Goal: Transaction & Acquisition: Purchase product/service

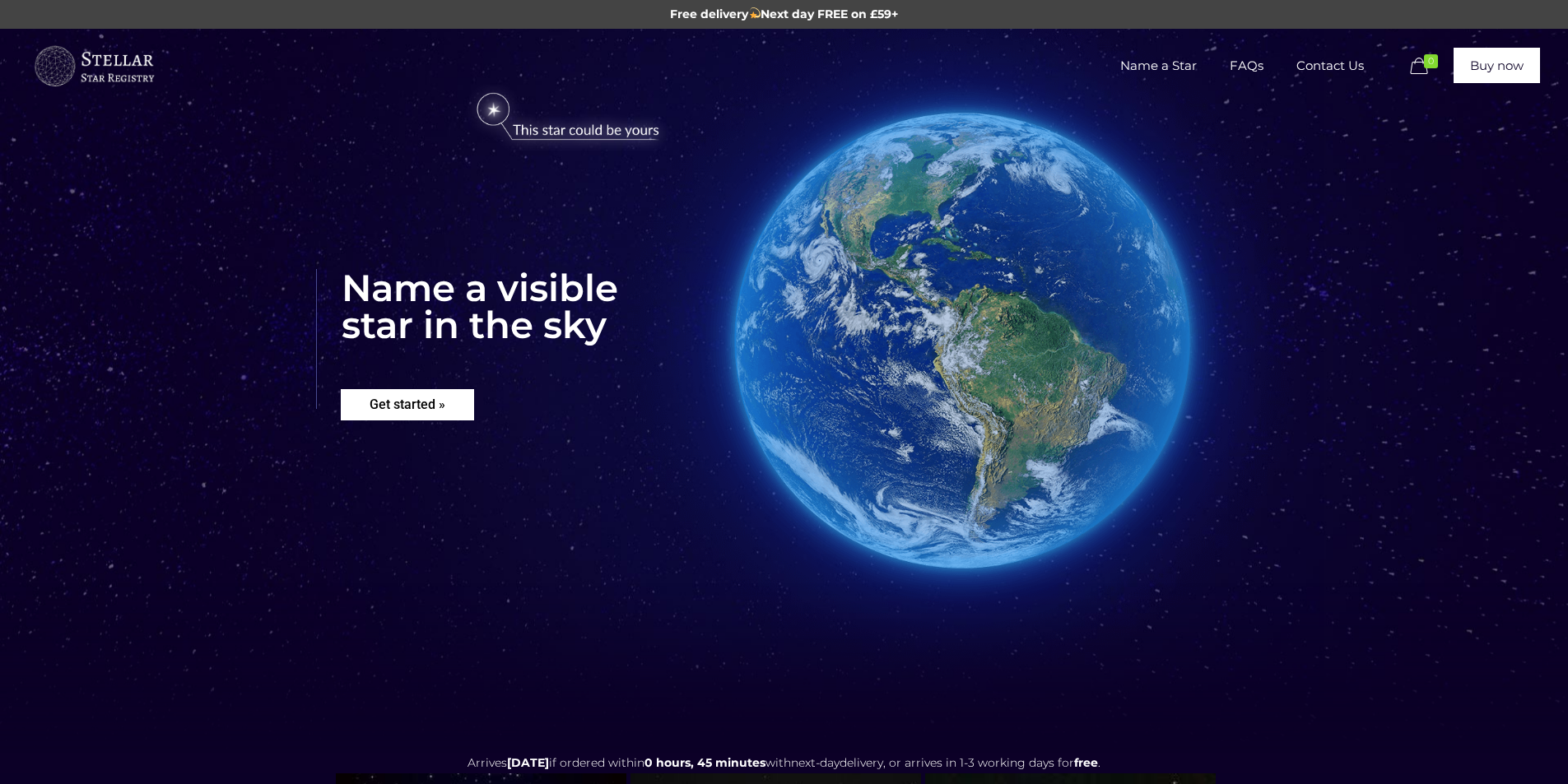
click at [453, 407] on rs-layer "Get started »" at bounding box center [407, 405] width 134 height 31
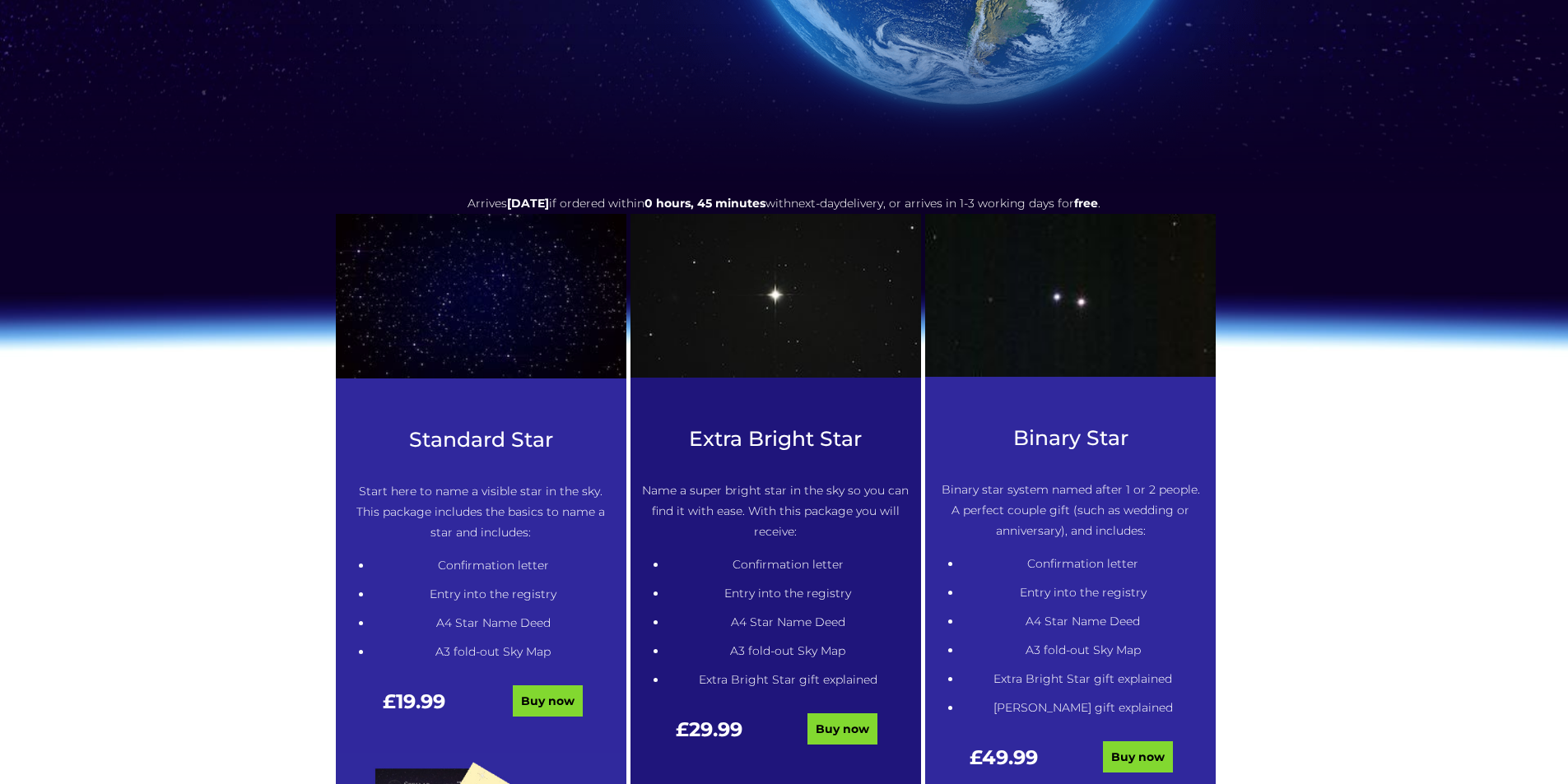
scroll to position [506, 0]
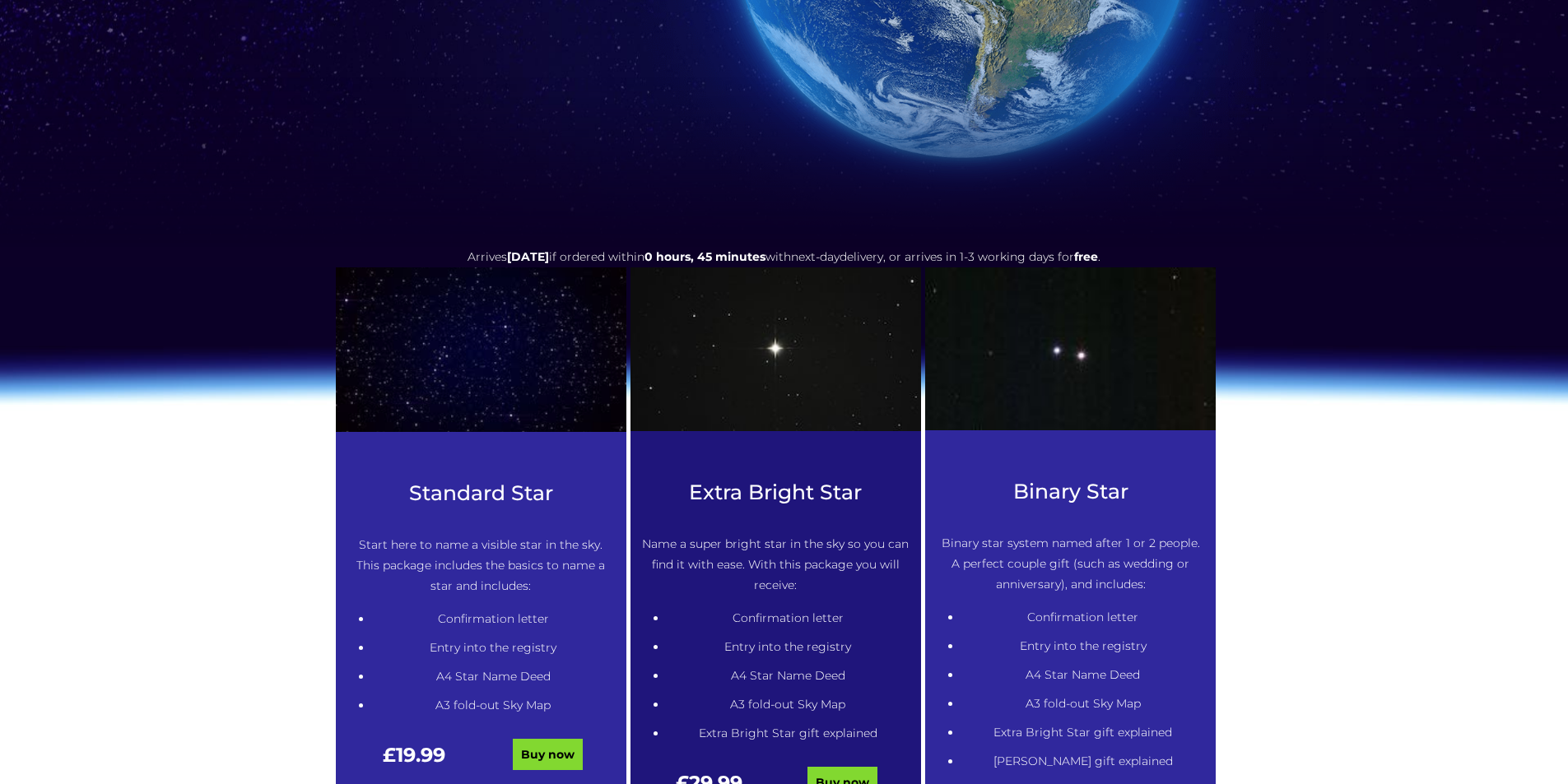
click at [493, 397] on img at bounding box center [481, 349] width 320 height 181
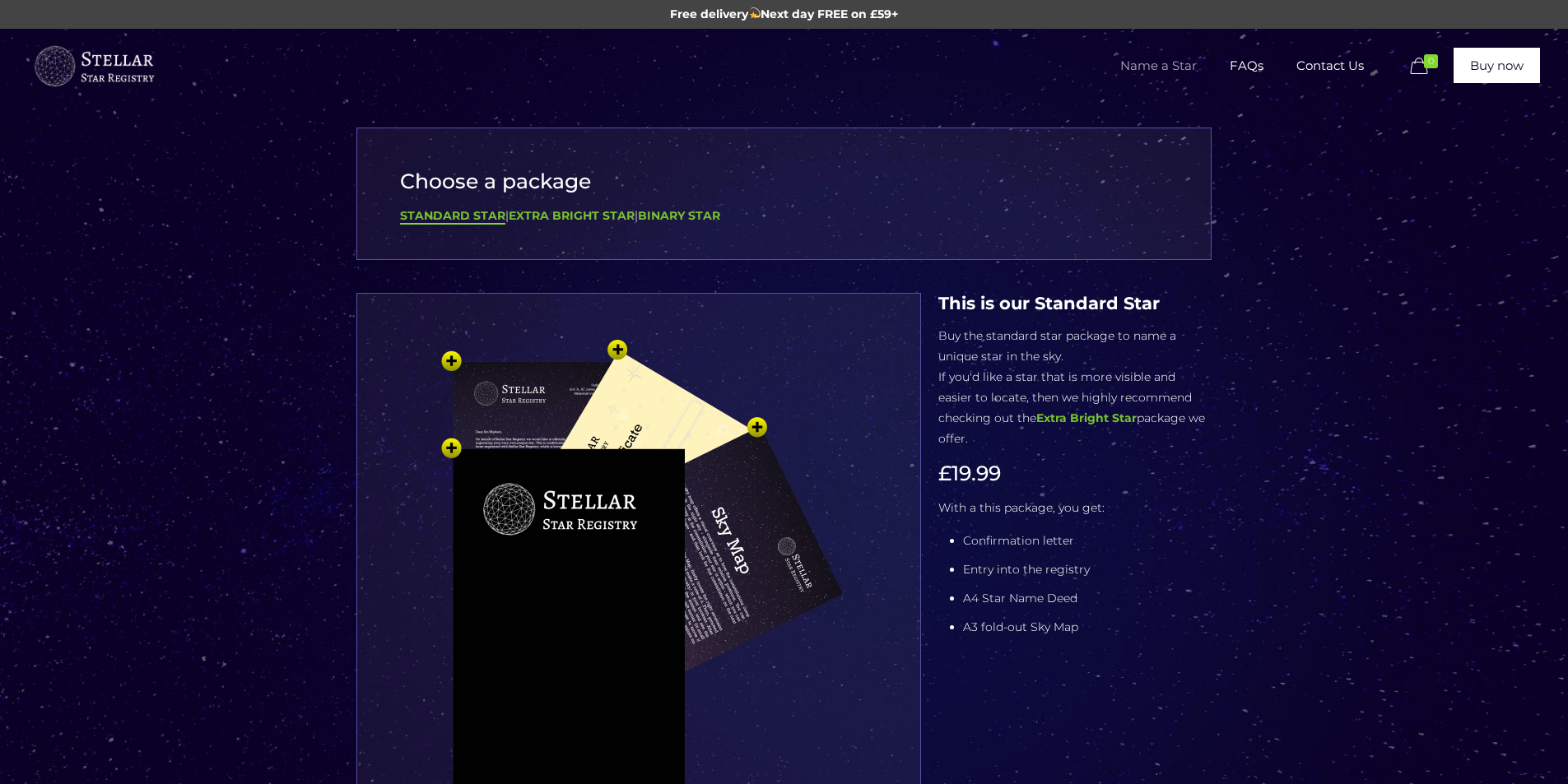
click at [498, 389] on img at bounding box center [638, 605] width 494 height 543
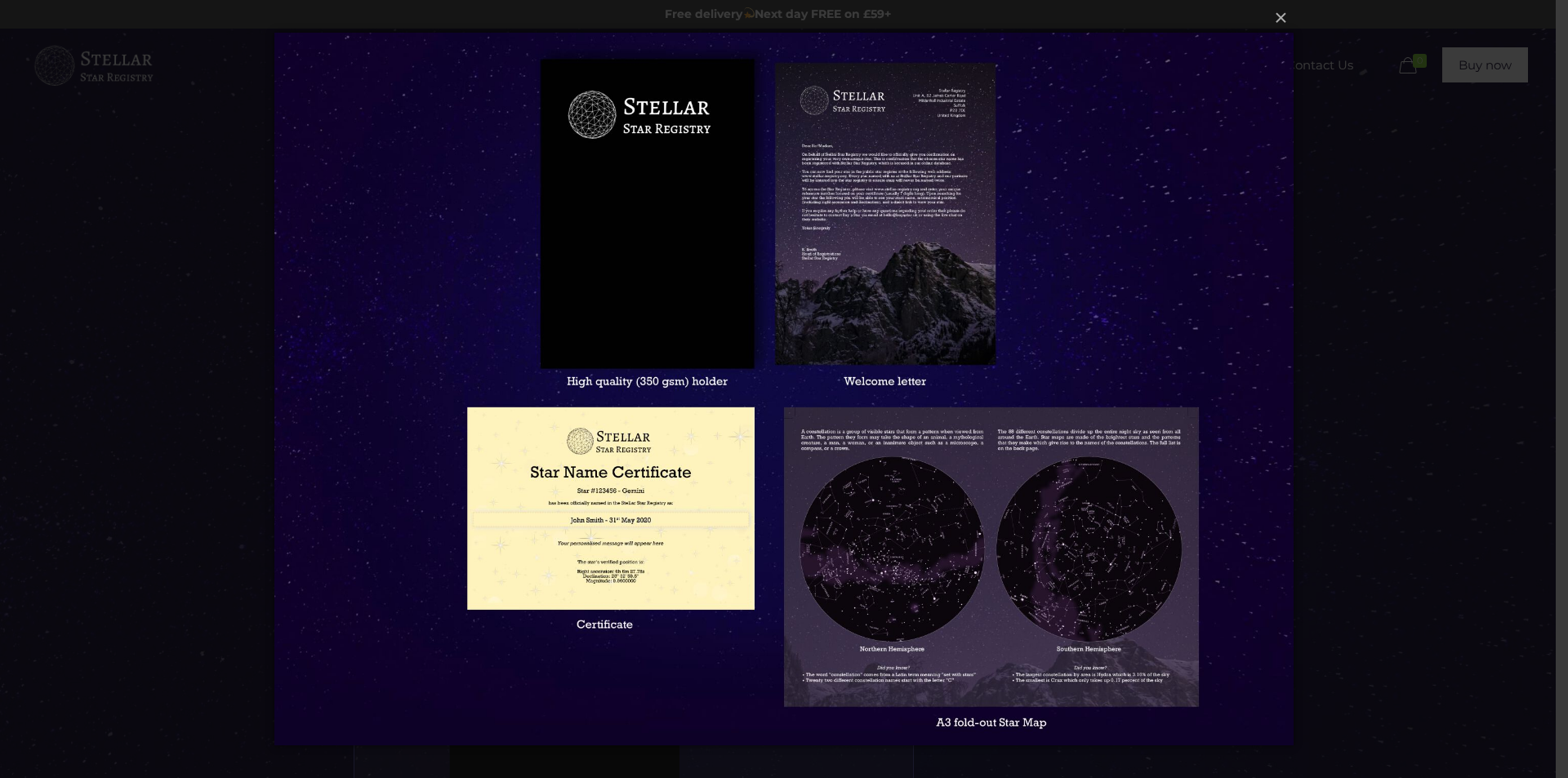
click at [594, 292] on img at bounding box center [784, 389] width 1019 height 778
click at [887, 464] on img at bounding box center [784, 389] width 1019 height 778
click at [866, 450] on img at bounding box center [784, 389] width 1019 height 778
click at [1287, 21] on button "×" at bounding box center [783, 18] width 1019 height 36
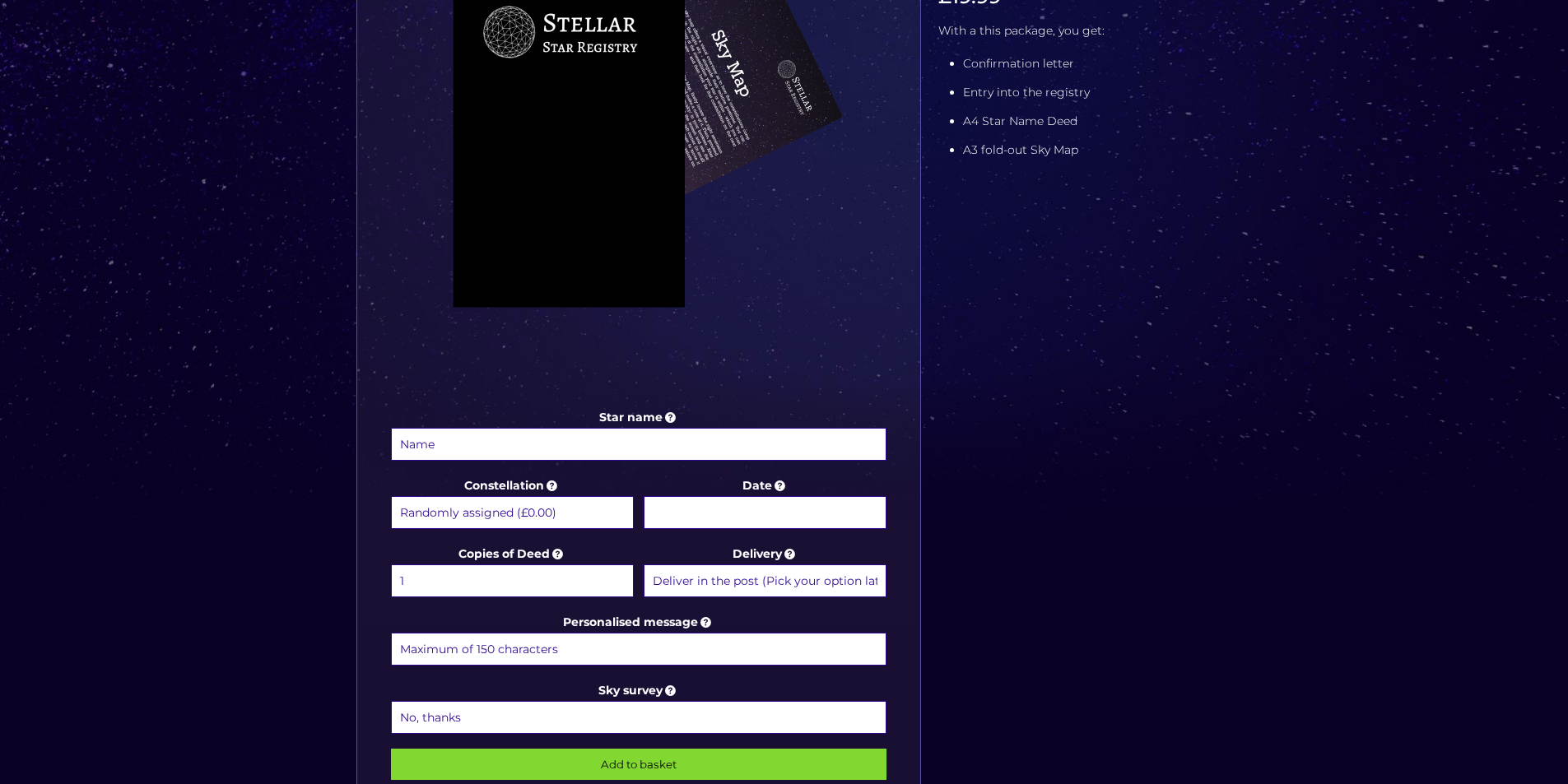
scroll to position [576, 0]
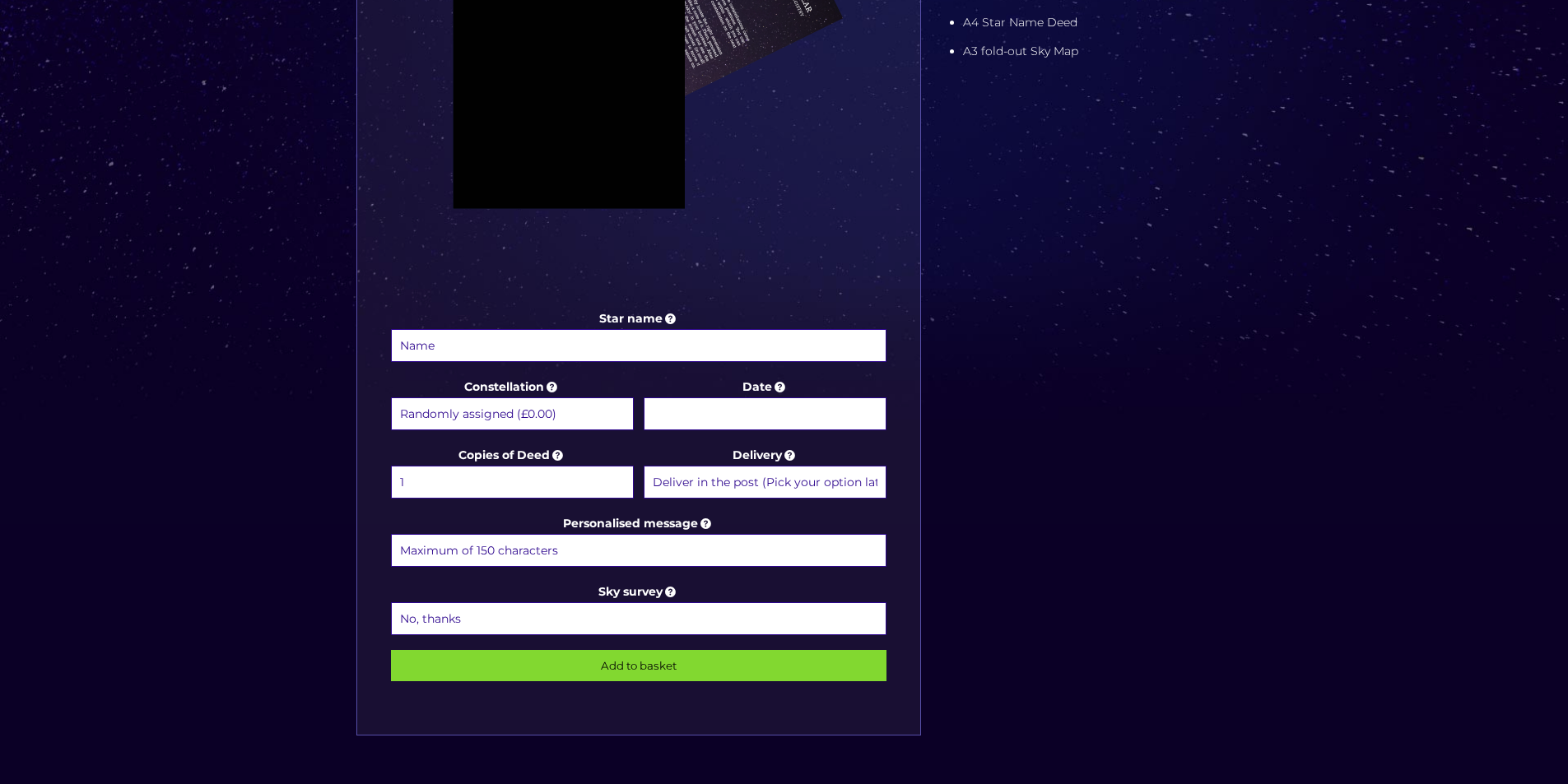
click at [505, 416] on select "Randomly assigned (£0.00) Aquarius - [DATE] - [DATE] (+£9.99) Aries - [DATE] - …" at bounding box center [512, 414] width 243 height 33
select select "[PERSON_NAME] - [DATE] - [DATE] (+£9.99)"
click at [391, 397] on select "Randomly assigned (£0.00) Aquarius - [DATE] - [DATE] (+£9.99) Aries - [DATE] - …" at bounding box center [512, 414] width 243 height 33
click at [707, 406] on body "Free delivery Next day FREE on £59+ Name a Star FAQs Contact Us 0 Buy now Choos…" at bounding box center [784, 376] width 1568 height 1904
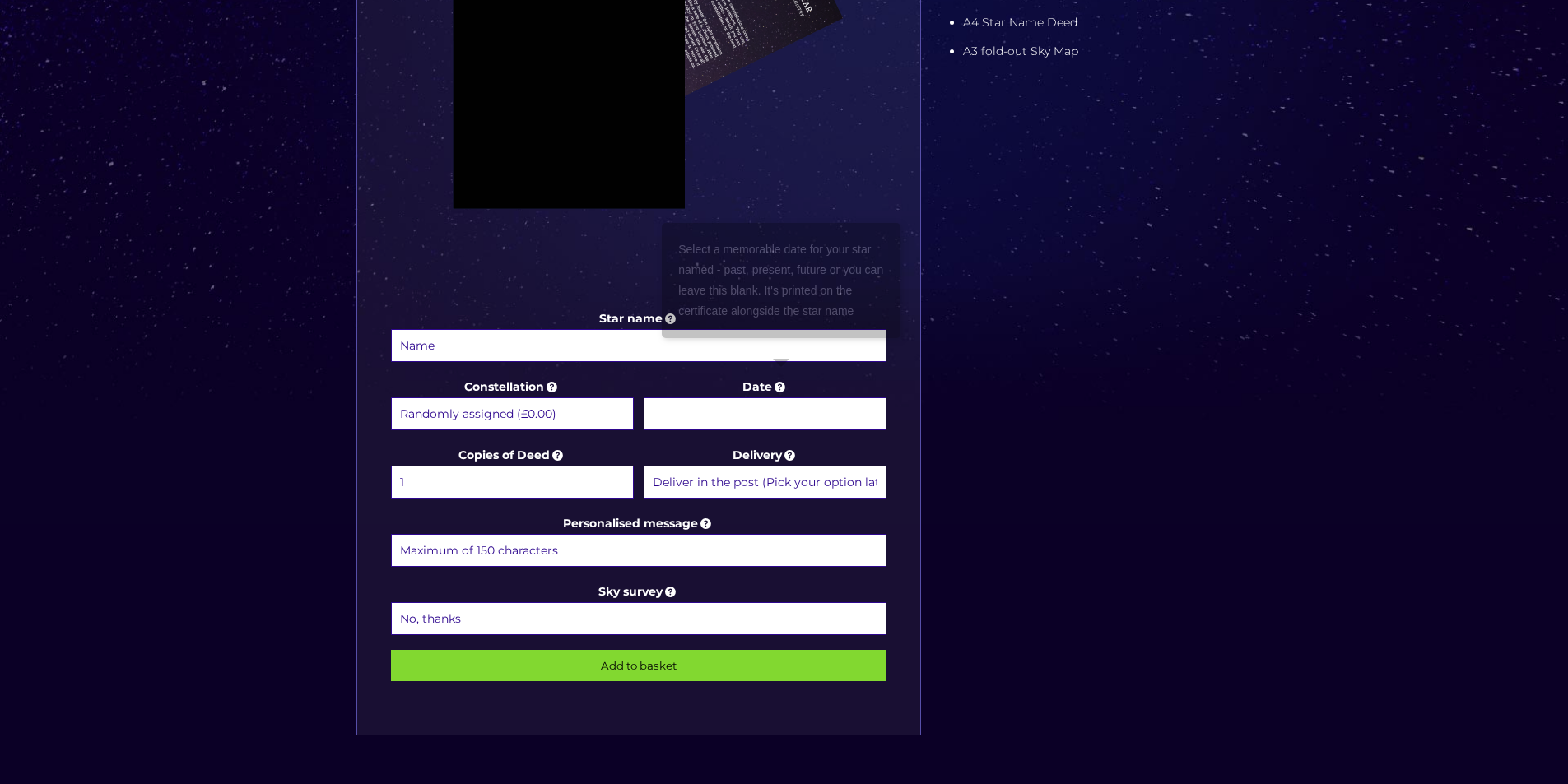
click at [778, 385] on icon at bounding box center [780, 387] width 17 height 15
click at [778, 397] on input "Date" at bounding box center [765, 414] width 243 height 33
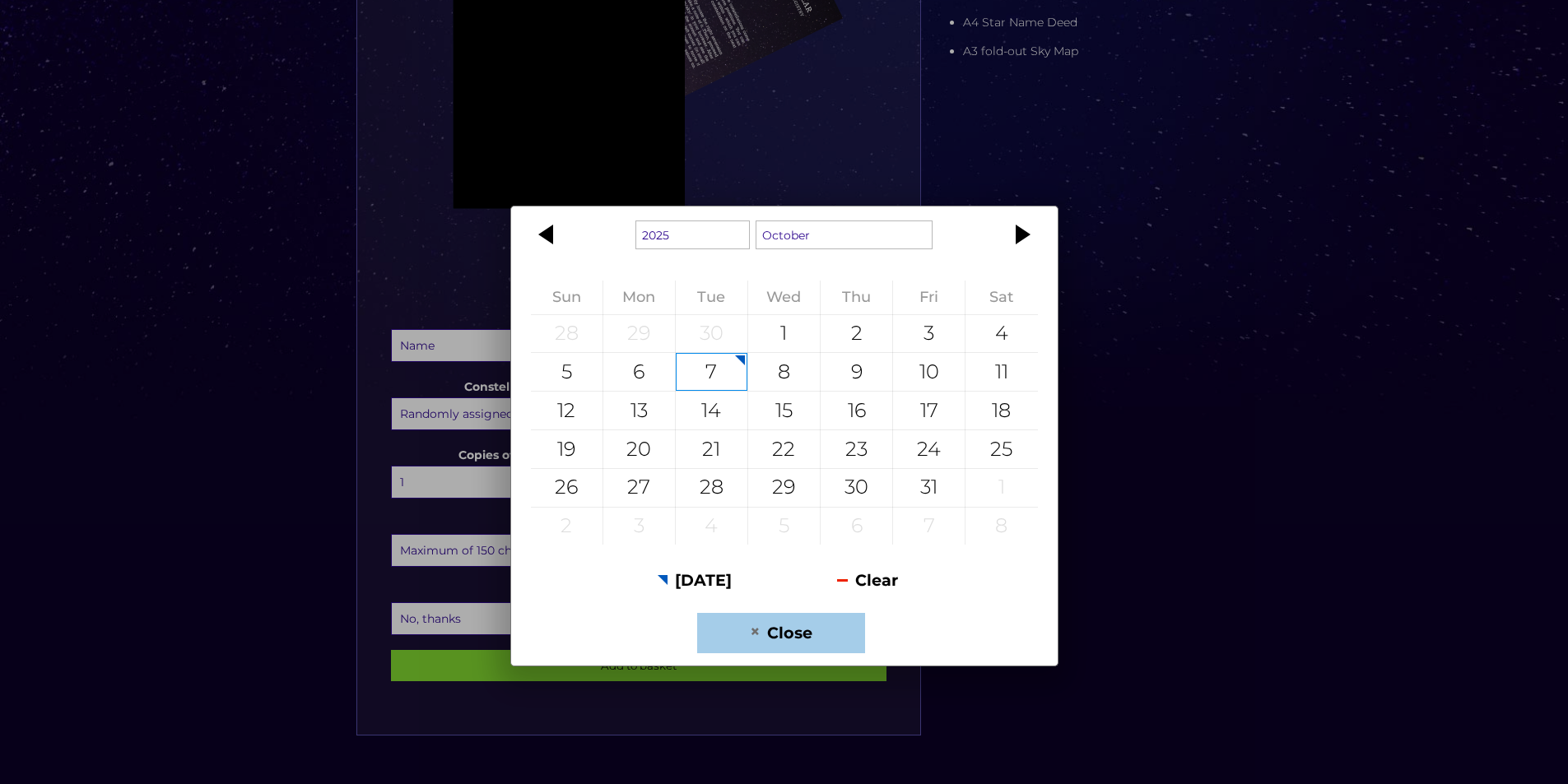
click at [785, 631] on button "Close" at bounding box center [781, 633] width 167 height 40
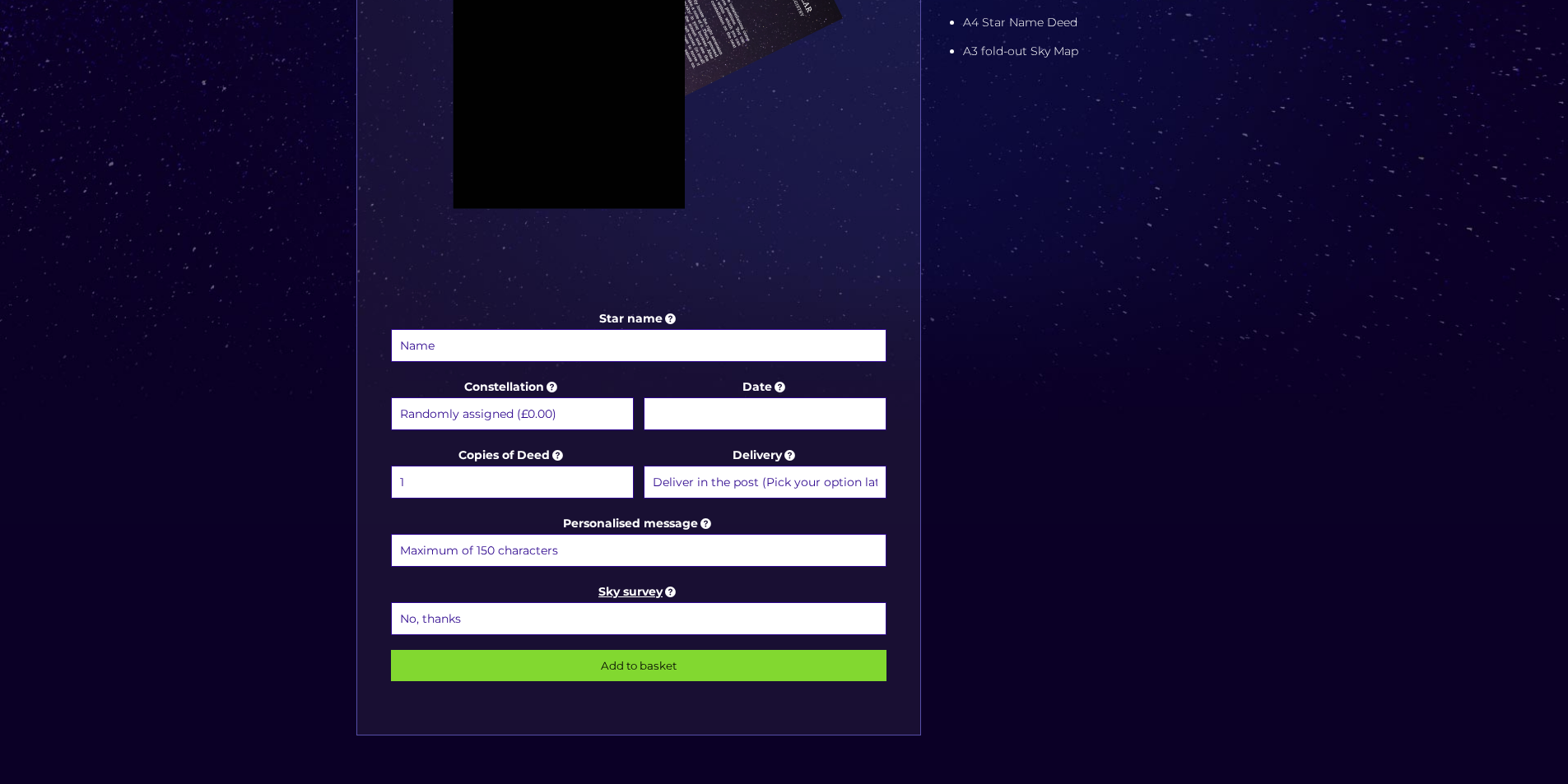
click at [676, 591] on icon at bounding box center [671, 591] width 17 height 15
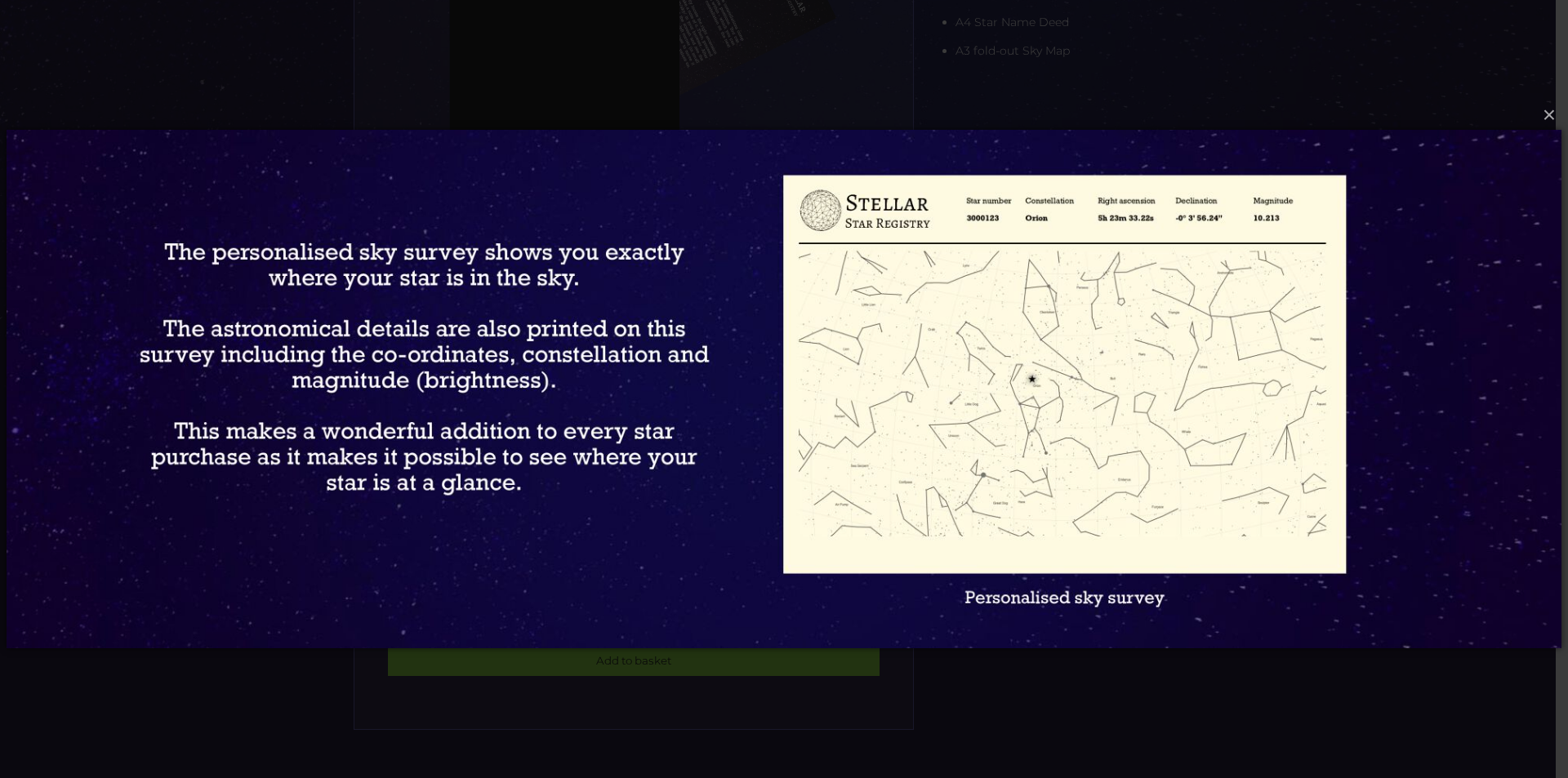
click at [306, 665] on img at bounding box center [784, 389] width 1554 height 583
click at [1426, 505] on img at bounding box center [784, 389] width 1554 height 583
click at [1544, 119] on button "×" at bounding box center [783, 115] width 1554 height 36
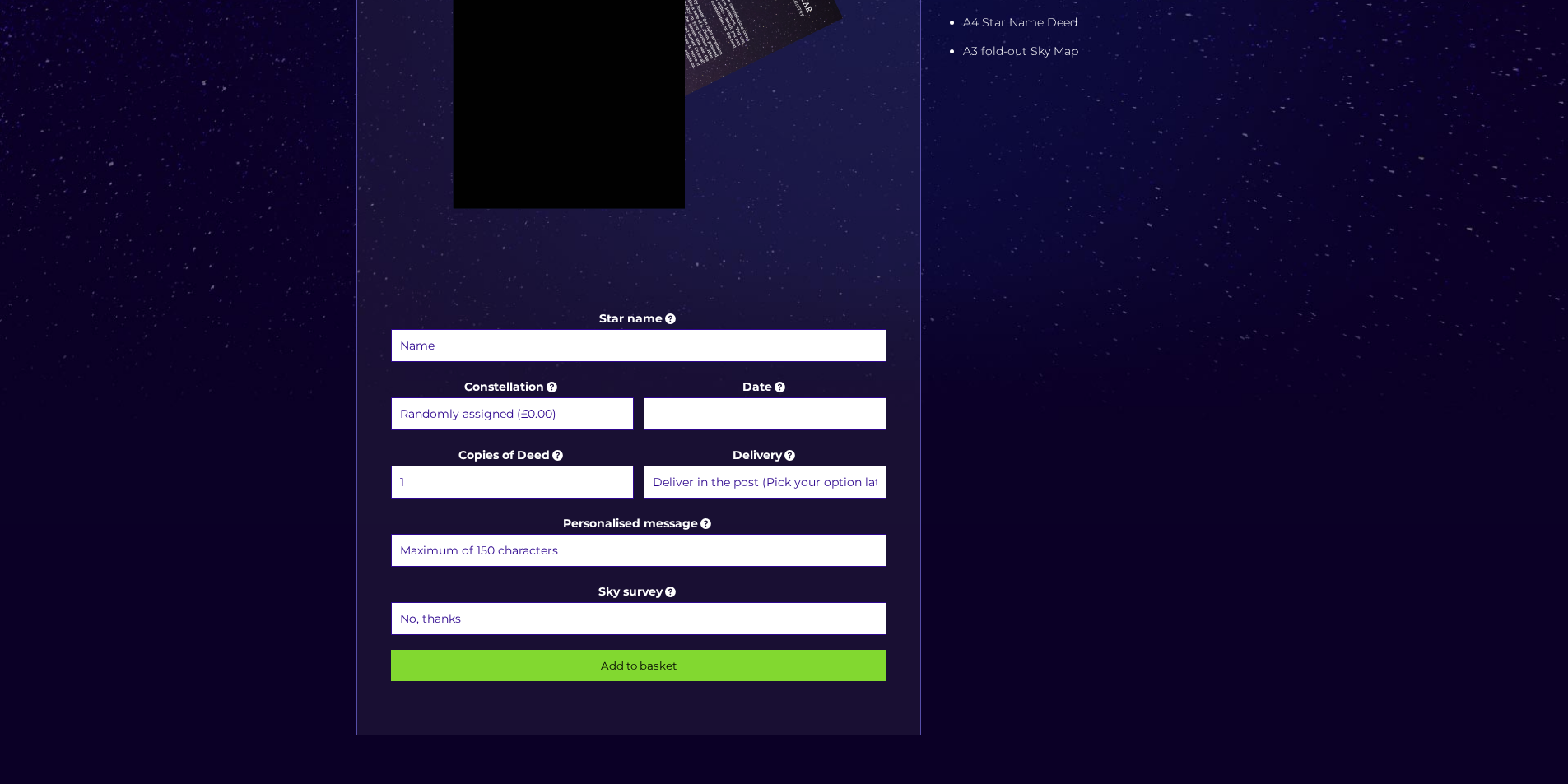
click at [640, 618] on select "No, thanks 1 (+£6.99) 2 (+£11.99) 3 (+£16.99) 4 (+£21.99) 5 (+£26.99) 6 (+£31.9…" at bounding box center [639, 619] width 497 height 33
select select "1 (+£6.99)"
click at [391, 602] on select "No, thanks 1 (+£6.99) 2 (+£11.99) 3 (+£16.99) 4 (+£21.99) 5 (+£26.99) 6 (+£31.9…" at bounding box center [639, 619] width 497 height 33
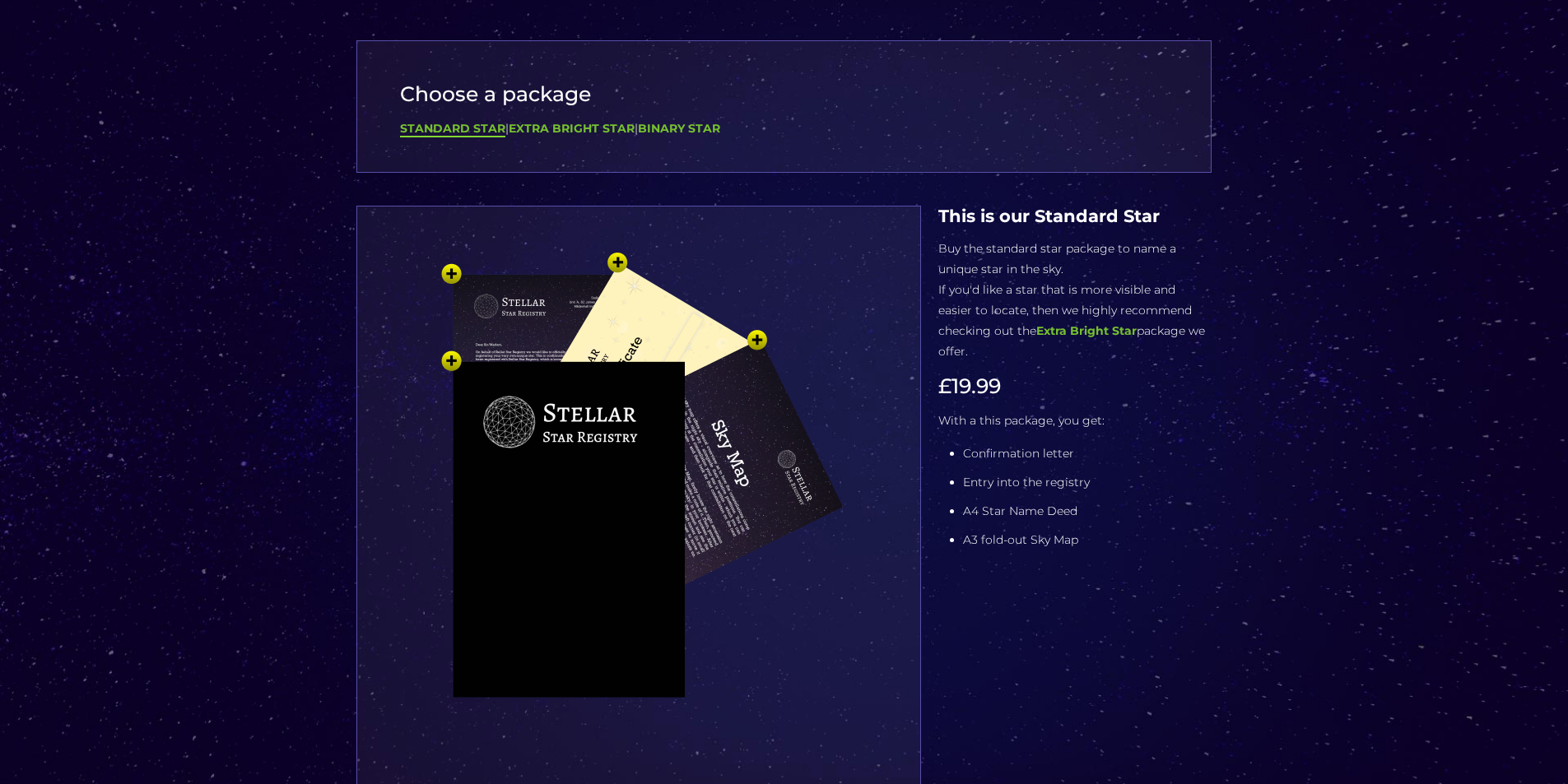
scroll to position [82, 0]
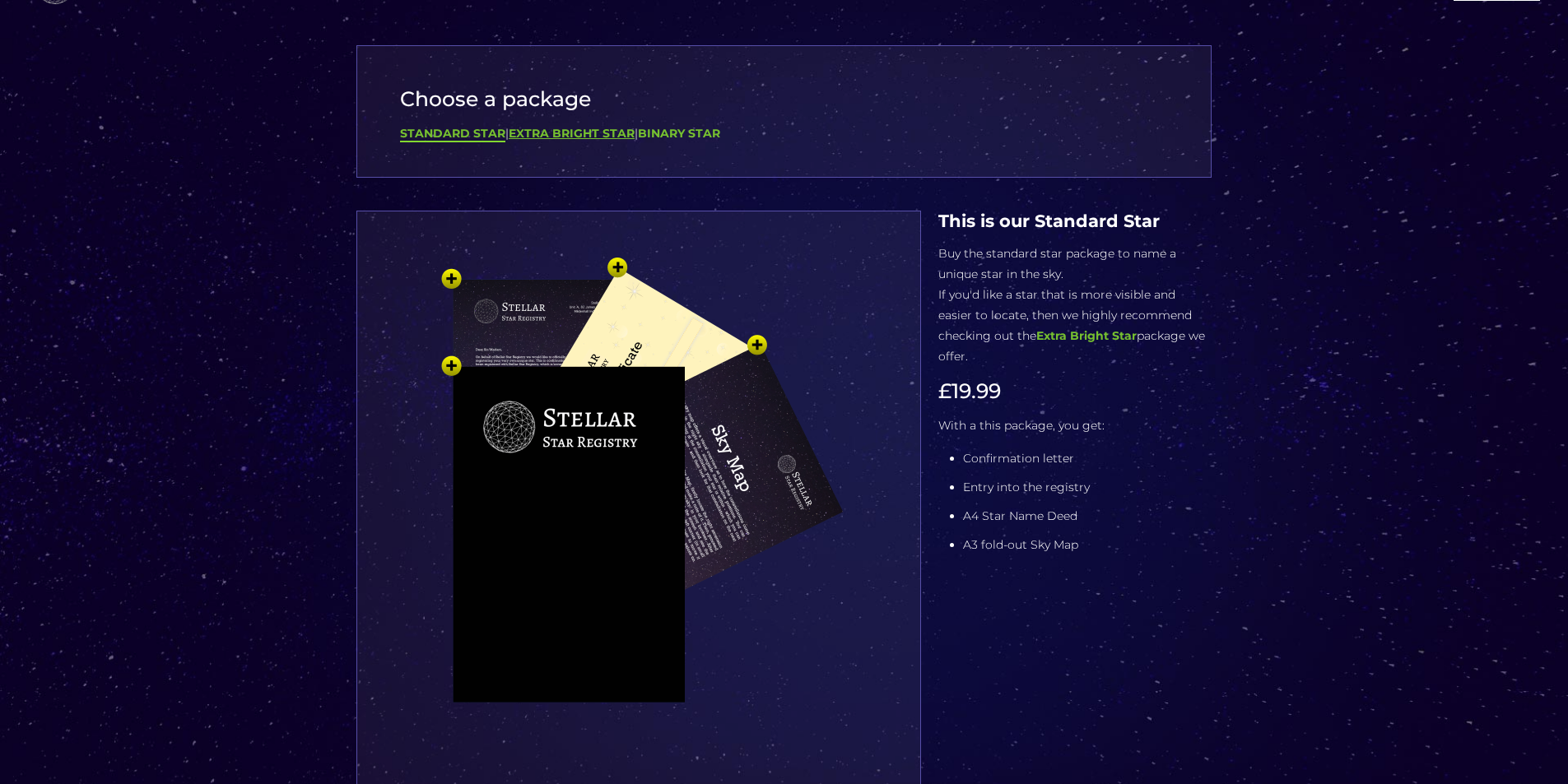
click at [597, 135] on b "Extra Bright Star" at bounding box center [571, 132] width 126 height 15
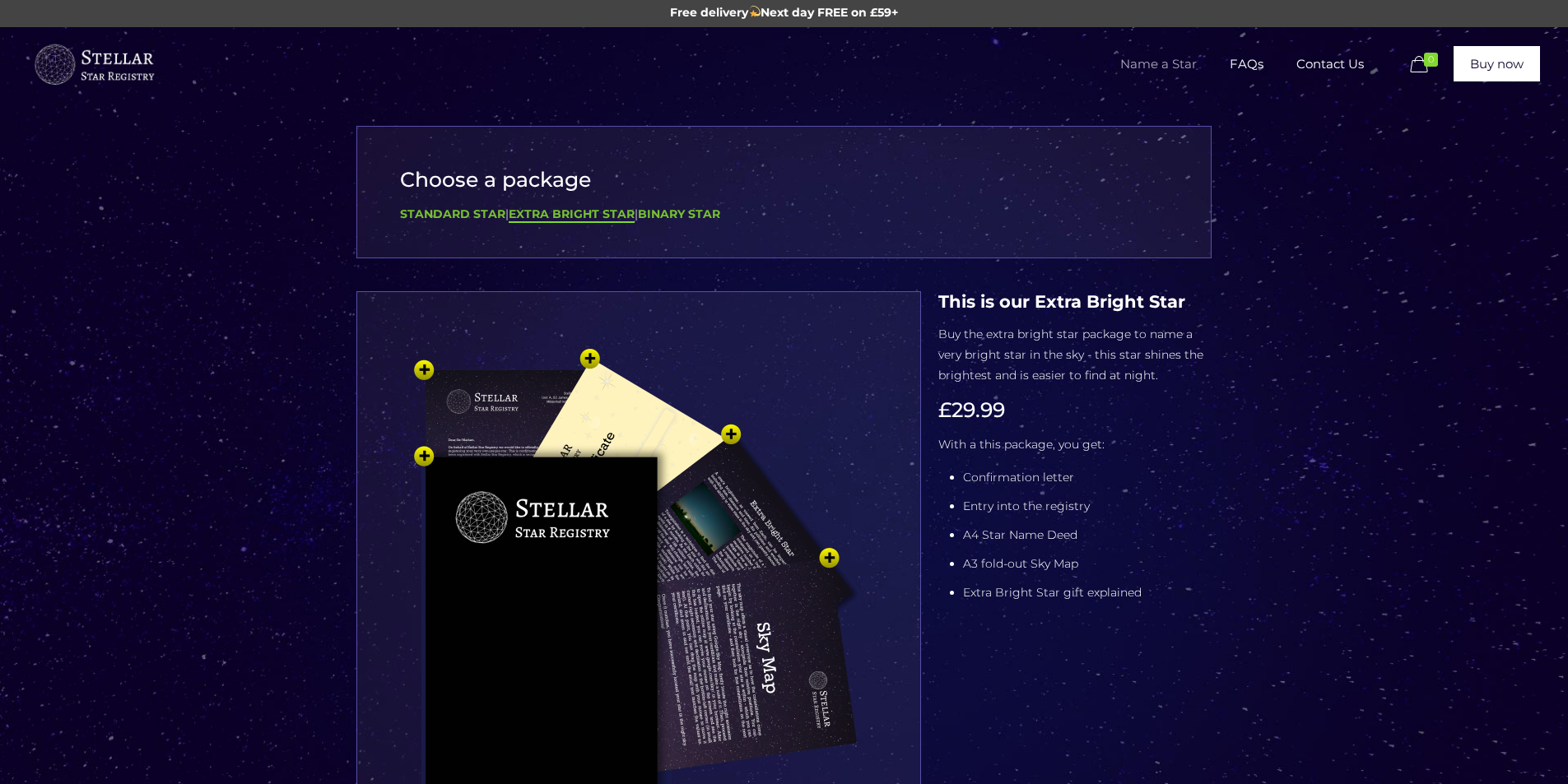
scroll to position [0, 0]
